Goal: Find specific page/section: Find specific page/section

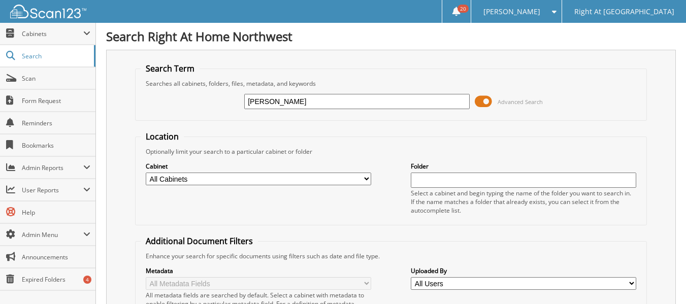
type input "[PERSON_NAME]"
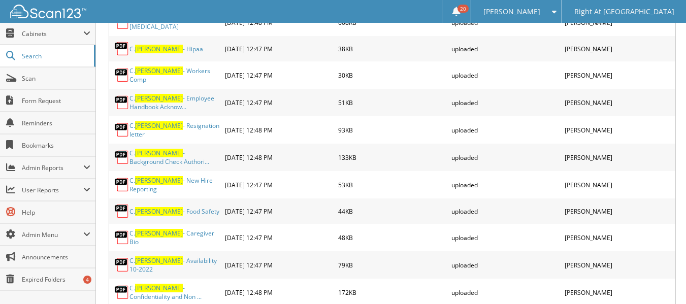
scroll to position [2948, 0]
